Goal: Transaction & Acquisition: Purchase product/service

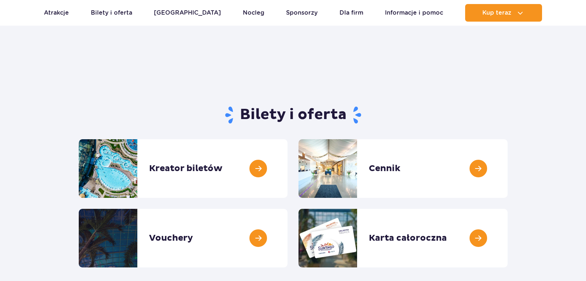
scroll to position [75, 0]
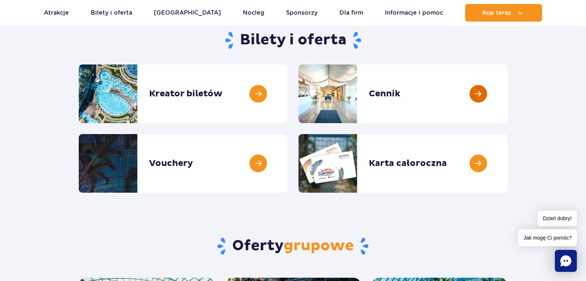
click at [507, 93] on link at bounding box center [507, 93] width 0 height 59
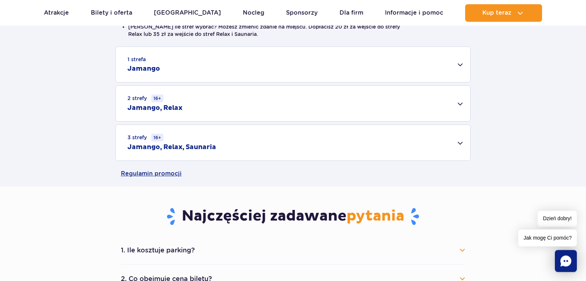
scroll to position [224, 0]
click at [457, 149] on div "3 strefy 16+ Jamango, Relax, Saunaria" at bounding box center [293, 142] width 354 height 35
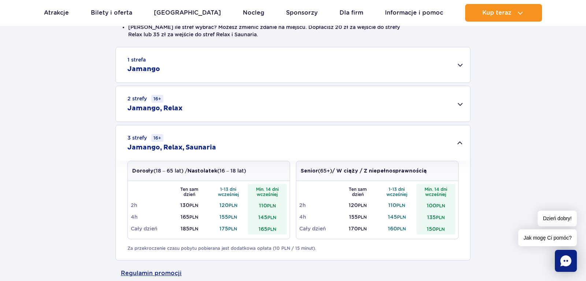
click at [272, 113] on div "2 strefy 16+ Jamango, Relax" at bounding box center [293, 103] width 354 height 35
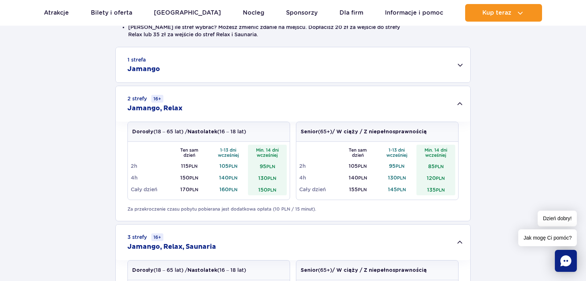
click at [272, 113] on div "2 strefy 16+ Jamango, Relax" at bounding box center [293, 103] width 354 height 35
click at [459, 106] on div "2 strefy 16+ Jamango, Relax" at bounding box center [293, 103] width 354 height 35
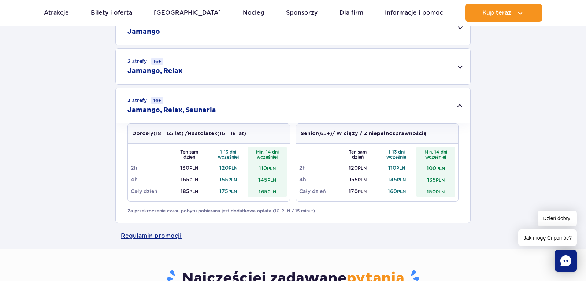
scroll to position [373, 0]
